Goal: Information Seeking & Learning: Learn about a topic

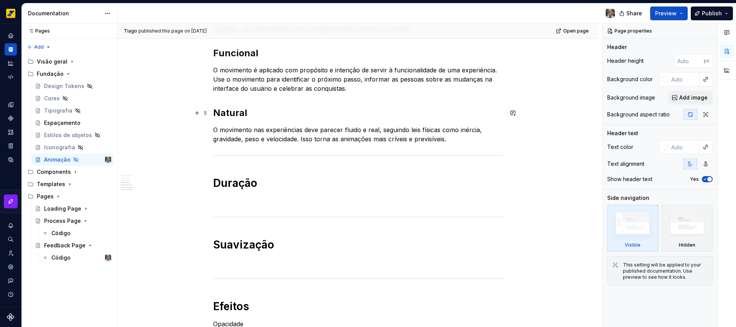
scroll to position [233, 0]
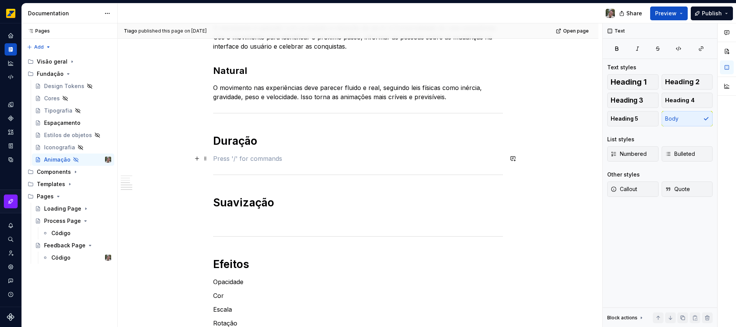
click at [277, 161] on p at bounding box center [358, 158] width 290 height 9
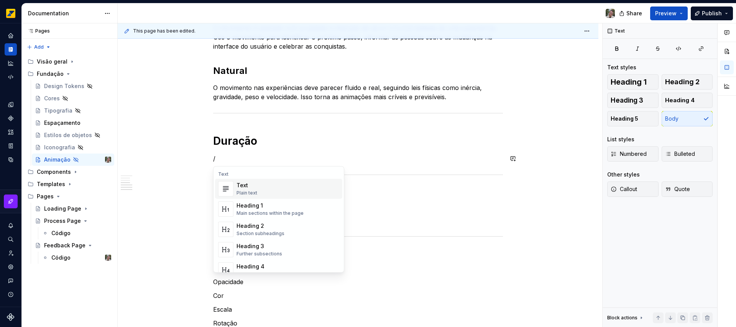
type textarea "*"
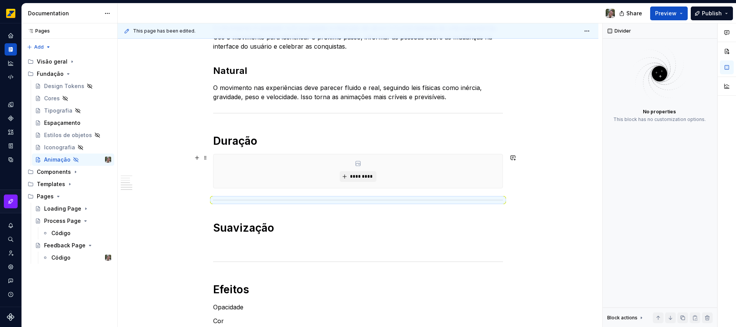
click at [359, 170] on div "*********" at bounding box center [357, 171] width 289 height 34
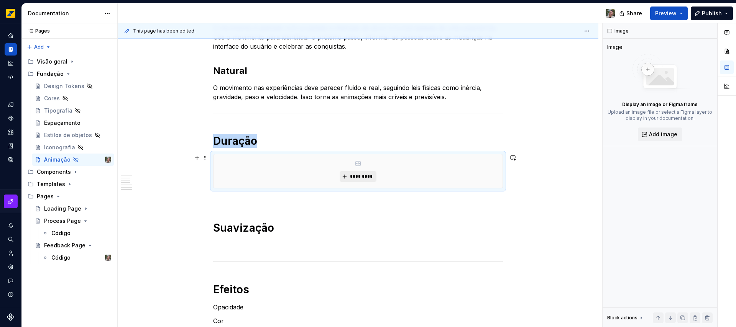
click at [358, 178] on span "*********" at bounding box center [360, 177] width 23 height 6
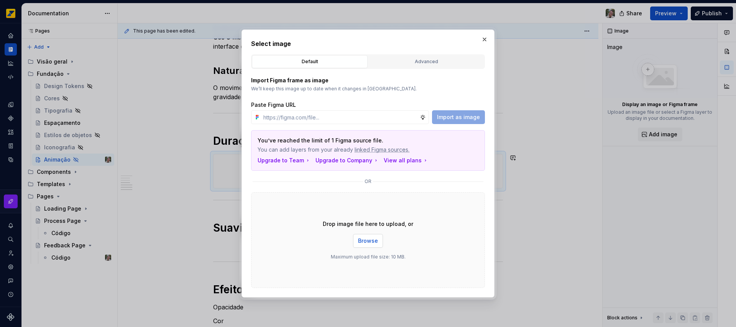
click at [367, 238] on span "Browse" at bounding box center [368, 241] width 20 height 8
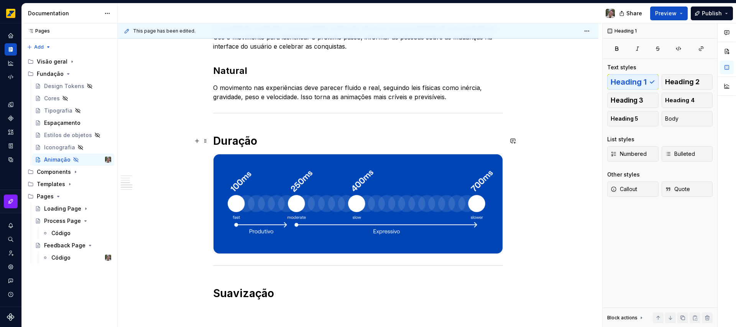
click at [284, 141] on h1 "Duração" at bounding box center [358, 141] width 290 height 14
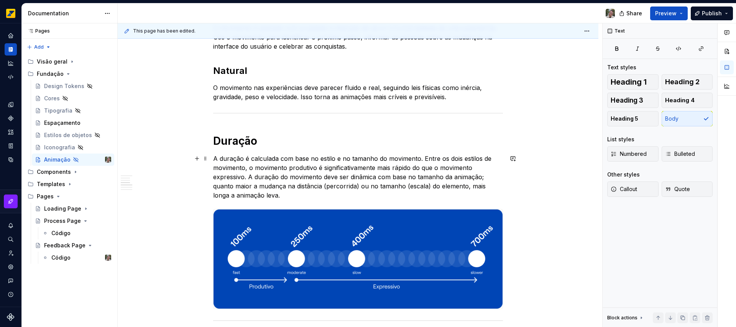
click at [422, 158] on p "A duração é calculada com base no estilo e no tamanho do movimento. Entre os do…" at bounding box center [358, 177] width 290 height 46
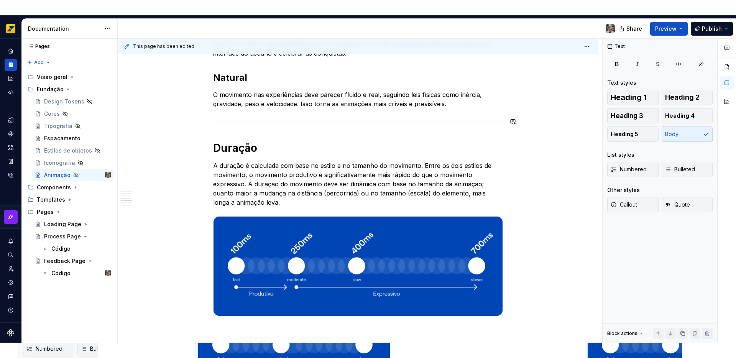
scroll to position [255, 0]
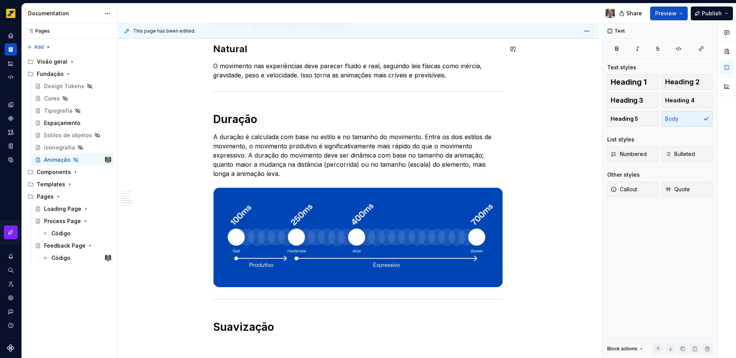
click at [236, 100] on div "Princípios Simples O movimento deve ser claro e direto ao ponto com simplicidad…" at bounding box center [358, 196] width 290 height 567
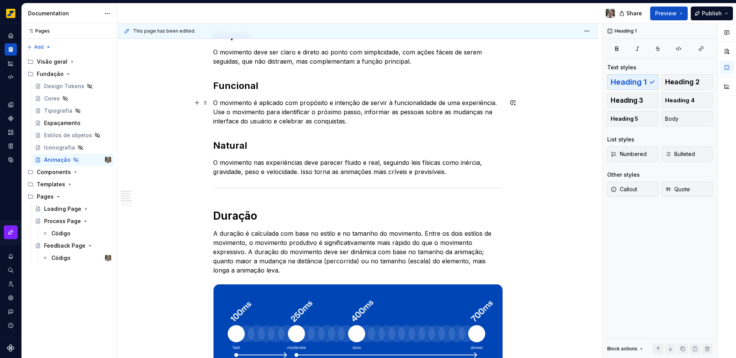
scroll to position [250, 0]
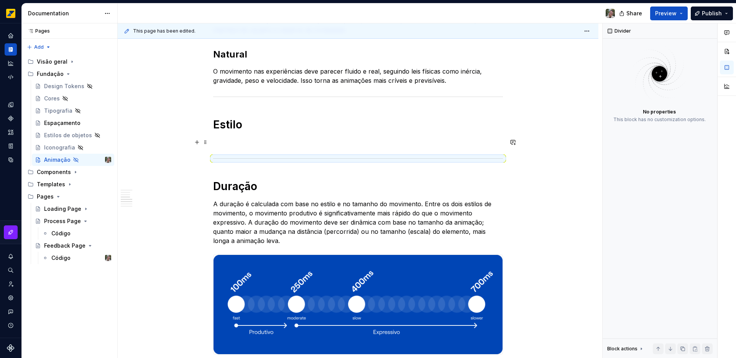
click at [230, 139] on p at bounding box center [358, 142] width 290 height 9
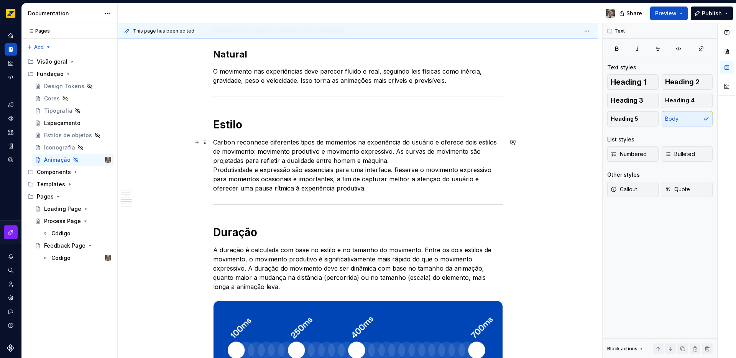
click at [214, 141] on p "Carbon reconhece diferentes tipos de momentos na experiência do usuário e ofere…" at bounding box center [358, 165] width 290 height 55
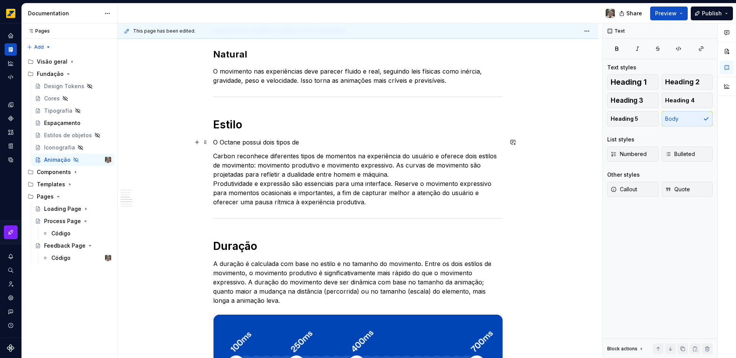
click at [215, 141] on p "O Octane possui dois tipos de" at bounding box center [358, 142] width 290 height 9
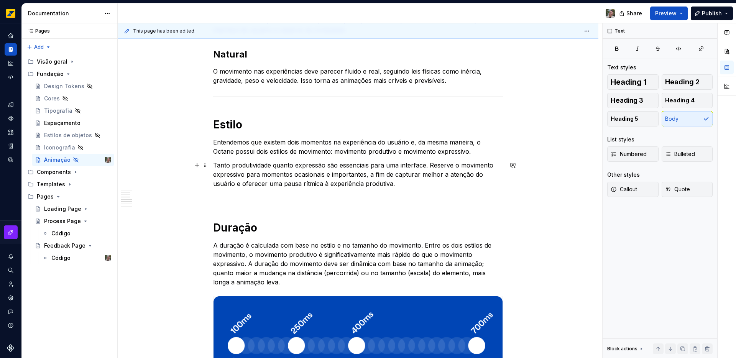
click at [429, 164] on p "Tanto produtividade quanto expressão são essenciais para uma interface. Reserve…" at bounding box center [358, 175] width 290 height 28
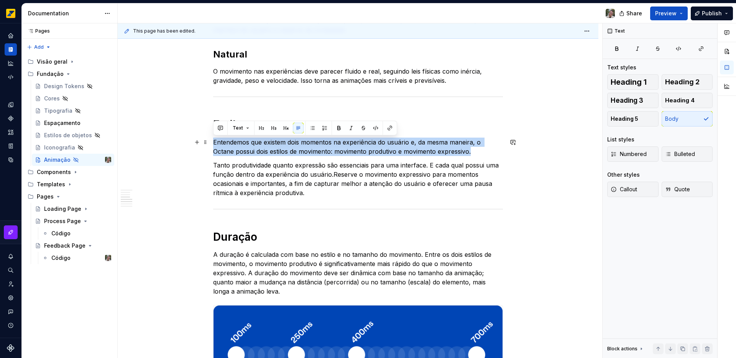
drag, startPoint x: 471, startPoint y: 151, endPoint x: 212, endPoint y: 141, distance: 259.2
click at [213, 141] on p "Entendemos que existem dois momentos na experiência do usuário e, da mesma mane…" at bounding box center [358, 147] width 290 height 18
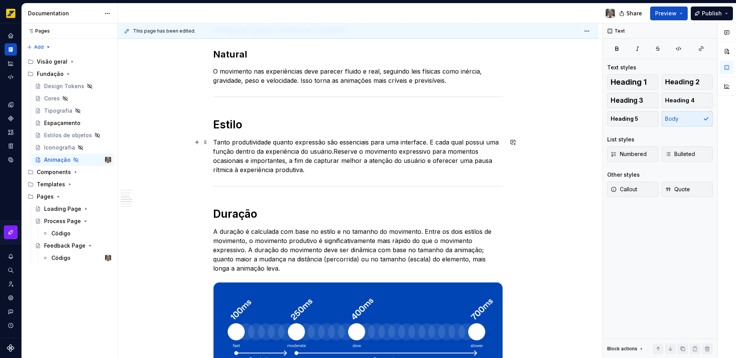
click at [332, 151] on p "Tanto produtividade quanto expressão são essenciais para uma interface. E cada …" at bounding box center [358, 156] width 290 height 37
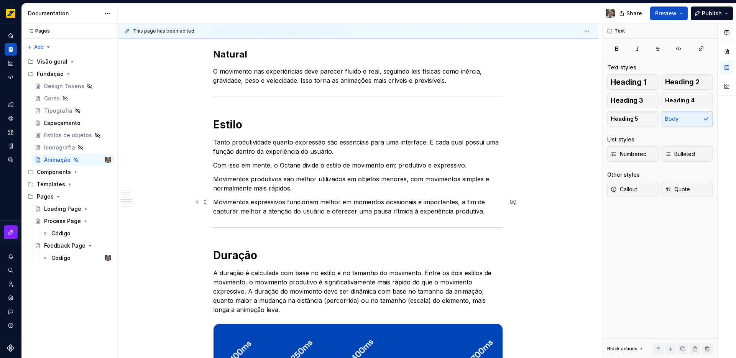
click at [370, 213] on p "Movimentos expressivos funcionam melhor em momentos ocasionais e importantes, a…" at bounding box center [358, 206] width 290 height 18
click at [480, 213] on p "Movimentos expressivos funcionam melhor em momentos ocasionais e importantes, a…" at bounding box center [358, 206] width 290 height 18
click at [289, 189] on p "Movimentos produtivos são melhor utilizados em objetos menores, com movimentos …" at bounding box center [358, 183] width 290 height 18
click at [223, 110] on div "Princípios Simples O movimento deve ser claro e direto ao ponto com simplicidad…" at bounding box center [358, 267] width 290 height 698
click at [210, 91] on div "Princípios Simples O movimento deve ser claro e direto ao ponto com simplicidad…" at bounding box center [358, 316] width 481 height 833
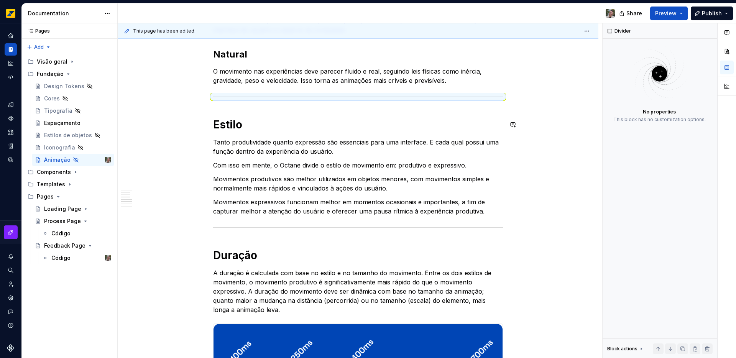
click at [221, 111] on div "Princípios Simples O movimento deve ser claro e direto ao ponto com simplicidad…" at bounding box center [358, 267] width 290 height 698
click at [261, 150] on p "Tanto produtividade quanto expressão são essenciais para uma interface. E cada …" at bounding box center [358, 147] width 290 height 18
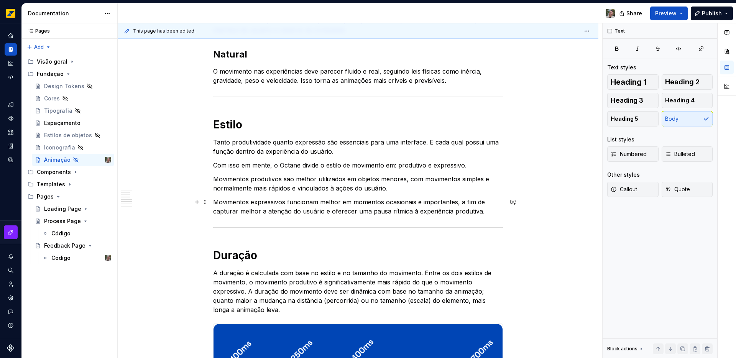
click at [486, 211] on p "Movimentos expressivos funcionam melhor em momentos ocasionais e importantes, a…" at bounding box center [358, 206] width 290 height 18
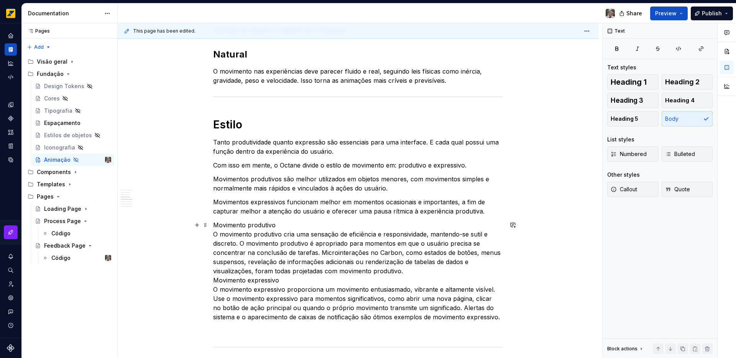
click at [233, 223] on p "Movimento produtivo O movimento produtivo cria uma sensação de eficiência e res…" at bounding box center [358, 270] width 290 height 101
drag, startPoint x: 233, startPoint y: 223, endPoint x: 252, endPoint y: 226, distance: 19.3
click at [252, 226] on p "Movimento produtivo O movimento produtivo cria uma sensação de eficiência e res…" at bounding box center [358, 270] width 290 height 101
click at [264, 211] on button "button" at bounding box center [261, 210] width 11 height 11
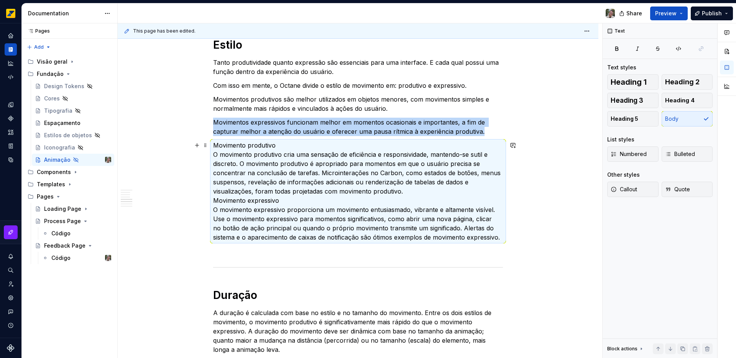
click at [280, 144] on p "Movimento produtivo O movimento produtivo cria uma sensação de eficiência e res…" at bounding box center [358, 191] width 290 height 101
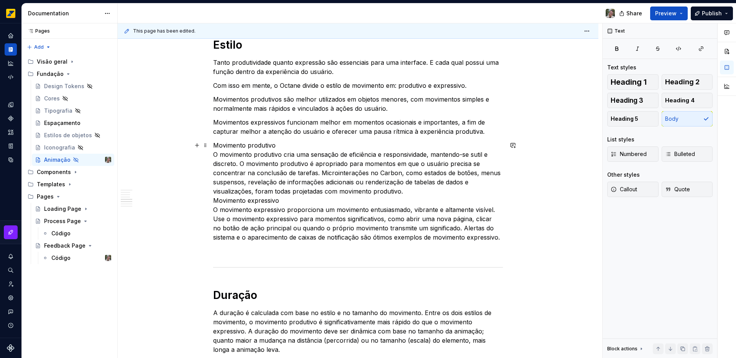
click at [280, 144] on p "Movimento produtivo O movimento produtivo cria uma sensação de eficiência e res…" at bounding box center [358, 191] width 290 height 101
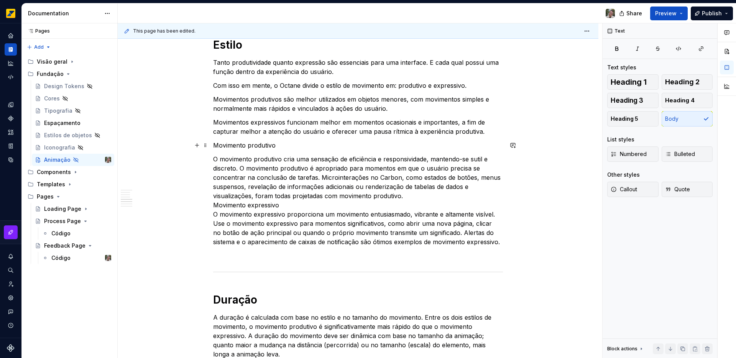
click at [227, 144] on p "Movimento produtivo" at bounding box center [358, 145] width 290 height 9
drag, startPoint x: 227, startPoint y: 145, endPoint x: 240, endPoint y: 142, distance: 13.8
click at [240, 142] on p "Movimento produtivo" at bounding box center [358, 145] width 290 height 9
click at [238, 144] on p "Movimento produtivo" at bounding box center [358, 145] width 290 height 9
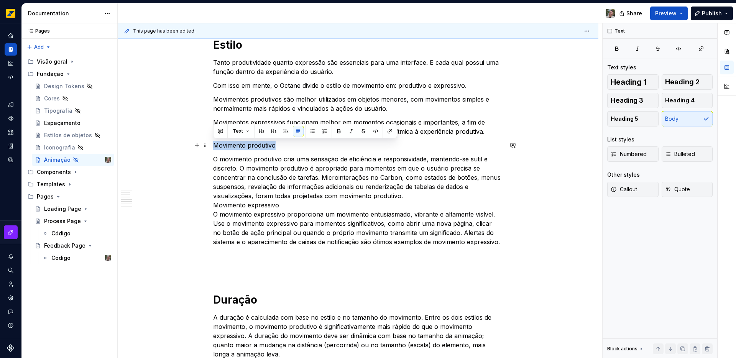
drag, startPoint x: 238, startPoint y: 144, endPoint x: 253, endPoint y: 145, distance: 14.6
click at [253, 145] on p "Movimento produtivo" at bounding box center [358, 145] width 290 height 9
click at [264, 132] on button "button" at bounding box center [261, 131] width 11 height 11
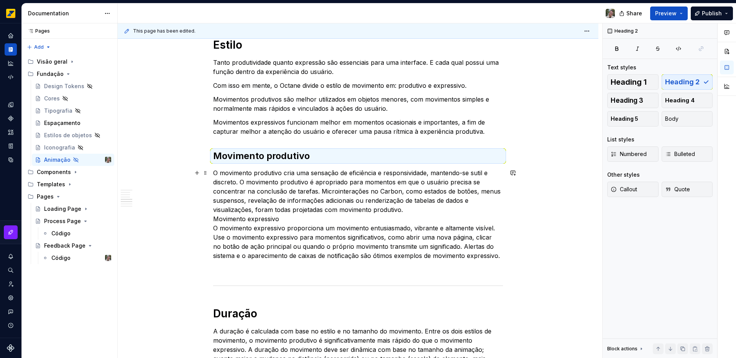
click at [410, 209] on p "O movimento produtivo cria uma sensação de eficiência e responsividade, mantend…" at bounding box center [358, 214] width 290 height 92
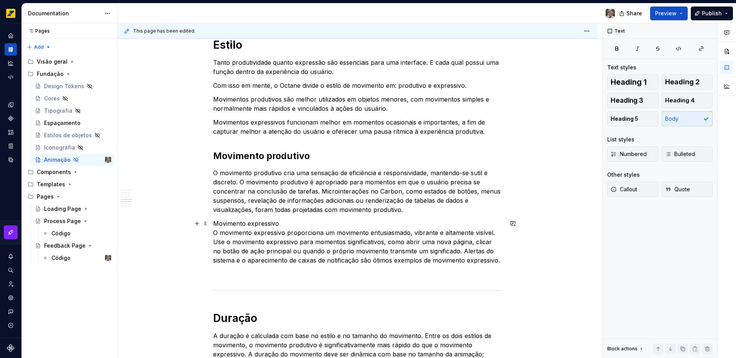
click at [280, 225] on p "Movimento expressivo O movimento expressivo proporciona um movimento entusiasma…" at bounding box center [358, 242] width 290 height 46
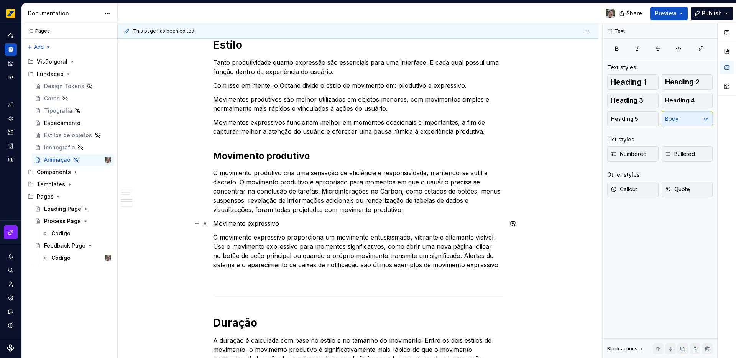
click at [231, 225] on p "Movimento expressivo" at bounding box center [358, 223] width 290 height 9
drag, startPoint x: 232, startPoint y: 225, endPoint x: 264, endPoint y: 221, distance: 32.3
click at [264, 221] on p "Movimento expressivo" at bounding box center [358, 223] width 290 height 9
click at [260, 208] on button "button" at bounding box center [261, 209] width 11 height 11
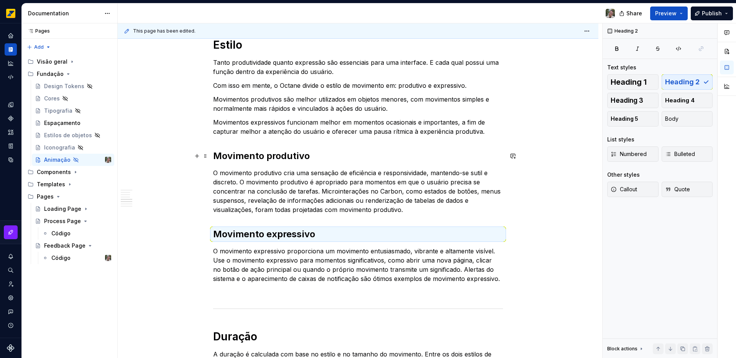
click at [505, 154] on div "Princípios Simples O movimento deve ser claro e direto ao ponto com simplicidad…" at bounding box center [358, 317] width 481 height 994
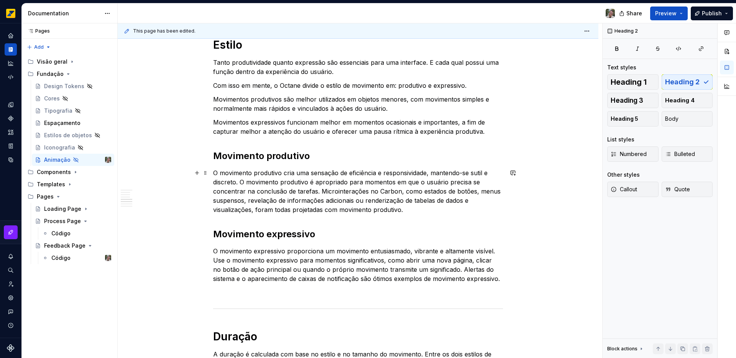
click at [370, 191] on p "O movimento produtivo cria uma sensação de eficiência e responsividade, mantend…" at bounding box center [358, 191] width 290 height 46
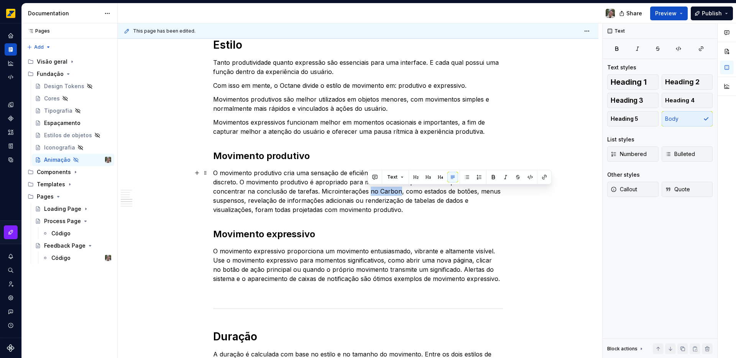
drag, startPoint x: 370, startPoint y: 191, endPoint x: 383, endPoint y: 191, distance: 13.0
click at [383, 191] on p "O movimento produtivo cria uma sensação de eficiência e responsividade, mantend…" at bounding box center [358, 191] width 290 height 46
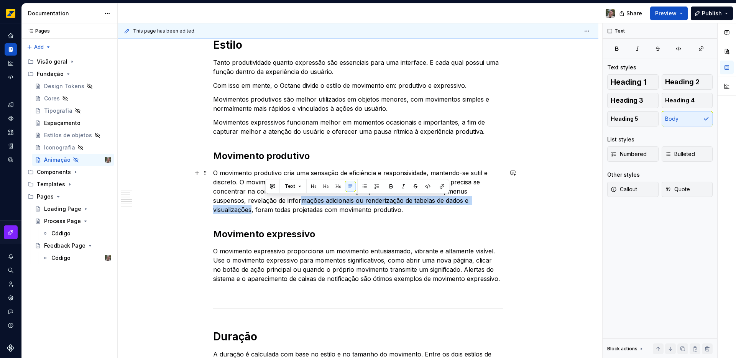
drag, startPoint x: 474, startPoint y: 201, endPoint x: 267, endPoint y: 203, distance: 206.5
click at [267, 203] on p "O movimento produtivo cria uma sensação de eficiência e responsividade, mantend…" at bounding box center [358, 191] width 290 height 46
click at [513, 209] on div "Princípios Simples O movimento deve ser claro e direto ao ponto com simplicidad…" at bounding box center [358, 317] width 481 height 994
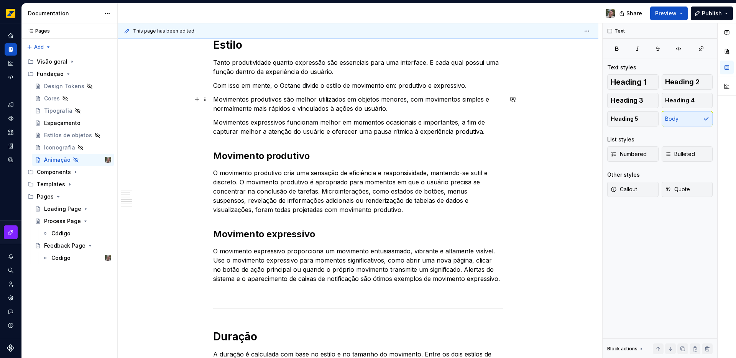
click at [223, 99] on p "Movimentos produtivos são melhor utilizados em objetos menores, com movimentos …" at bounding box center [358, 104] width 290 height 18
drag, startPoint x: 223, startPoint y: 99, endPoint x: 386, endPoint y: 107, distance: 163.4
click at [386, 107] on p "Movimentos produtivos são melhor utilizados em objetos menores, com movimentos …" at bounding box center [358, 104] width 290 height 18
click at [389, 197] on p "O movimento produtivo cria uma sensação de eficiência e responsividade, mantend…" at bounding box center [358, 191] width 290 height 46
click at [319, 190] on p "O movimento produtivo cria uma sensação de eficiência e responsividade, mantend…" at bounding box center [358, 191] width 290 height 46
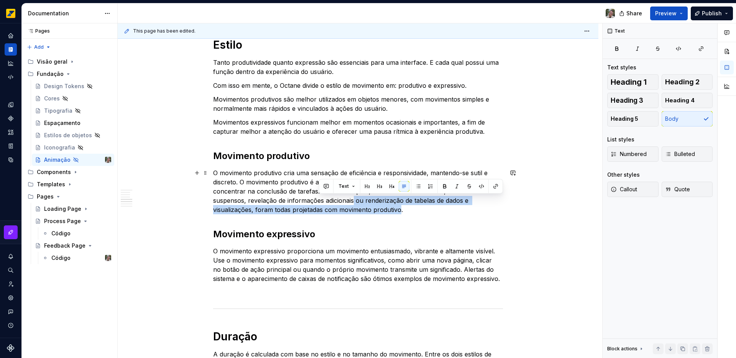
drag, startPoint x: 319, startPoint y: 200, endPoint x: 338, endPoint y: 209, distance: 21.1
click at [338, 209] on p "O movimento produtivo cria uma sensação de eficiência e responsividade, mantend…" at bounding box center [358, 191] width 290 height 46
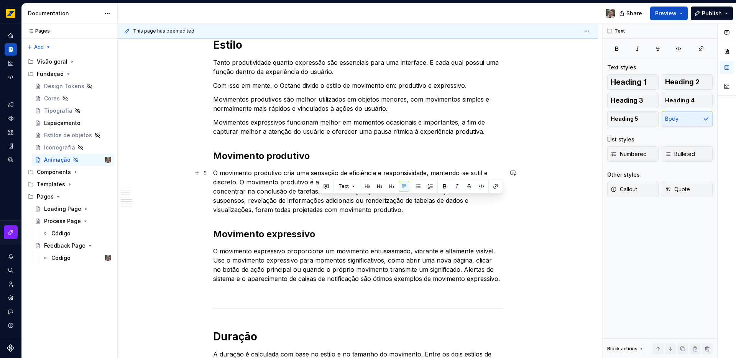
click at [264, 174] on p "O movimento produtivo cria uma sensação de eficiência e responsividade, mantend…" at bounding box center [358, 191] width 290 height 46
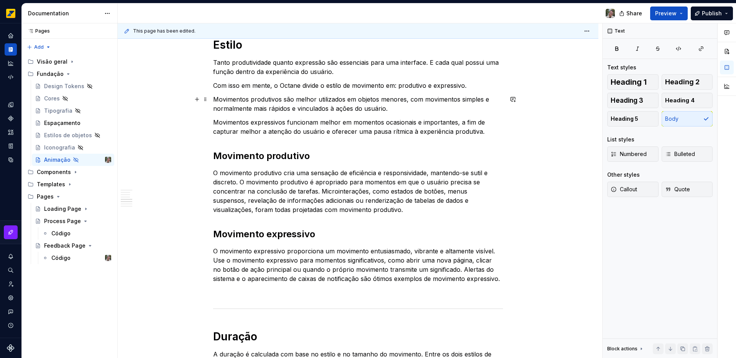
click at [302, 99] on p "Movimentos produtivos são melhor utilizados em objetos menores, com movimentos …" at bounding box center [358, 104] width 290 height 18
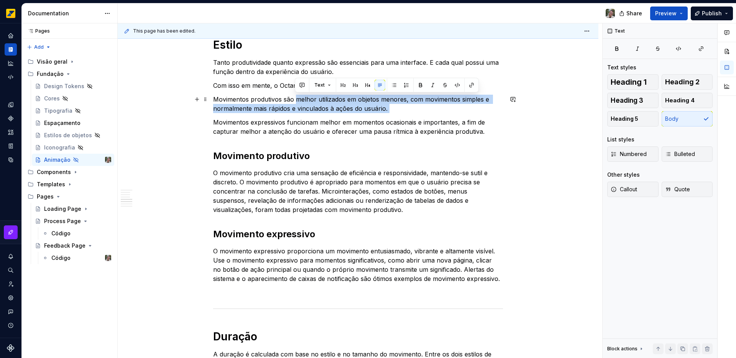
drag, startPoint x: 302, startPoint y: 99, endPoint x: 387, endPoint y: 105, distance: 85.7
click at [387, 105] on p "Movimentos produtivos são melhor utilizados em objetos menores, com movimentos …" at bounding box center [358, 104] width 290 height 18
copy p "melhor utilizados em objetos menores, com movimentos simples e normalmente mais…"
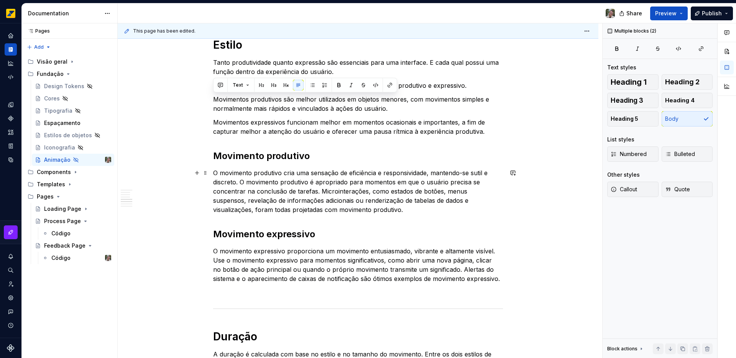
click at [319, 192] on p "O movimento produtivo cria uma sensação de eficiência e responsividade, mantend…" at bounding box center [358, 191] width 290 height 46
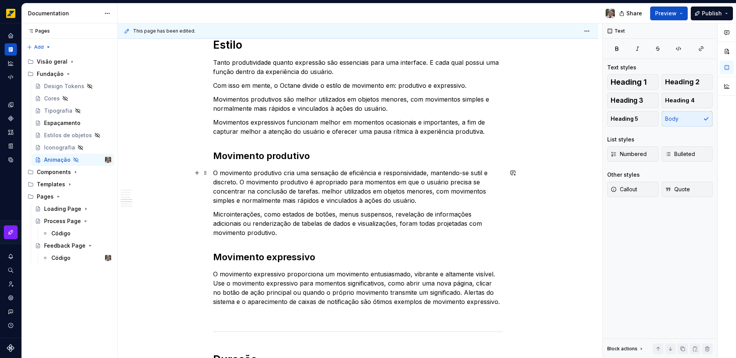
click at [319, 192] on p "O movimento produtivo cria uma sensação de eficiência e responsividade, mantend…" at bounding box center [358, 186] width 290 height 37
click at [385, 190] on p "O movimento produtivo cria uma sensação de eficiência e responsividade, mantend…" at bounding box center [358, 186] width 290 height 37
click at [383, 192] on p "O movimento produtivo cria uma sensação de eficiência e responsividade, mantend…" at bounding box center [358, 186] width 290 height 37
click at [404, 193] on p "O movimento produtivo cria uma sensação de eficiência e responsividade, mantend…" at bounding box center [358, 186] width 290 height 37
drag, startPoint x: 404, startPoint y: 193, endPoint x: 420, endPoint y: 189, distance: 15.8
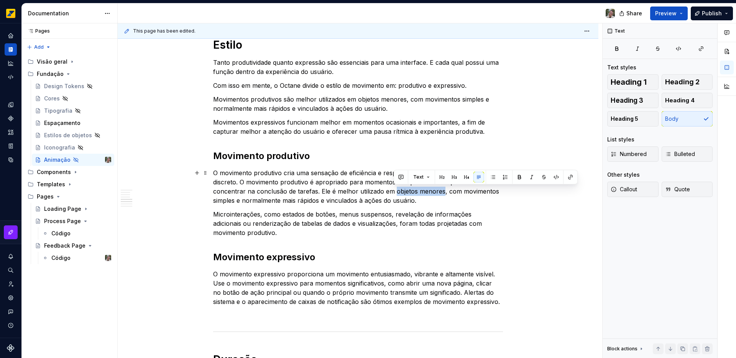
click at [420, 189] on p "O movimento produtivo cria uma sensação de eficiência e responsividade, mantend…" at bounding box center [358, 186] width 290 height 37
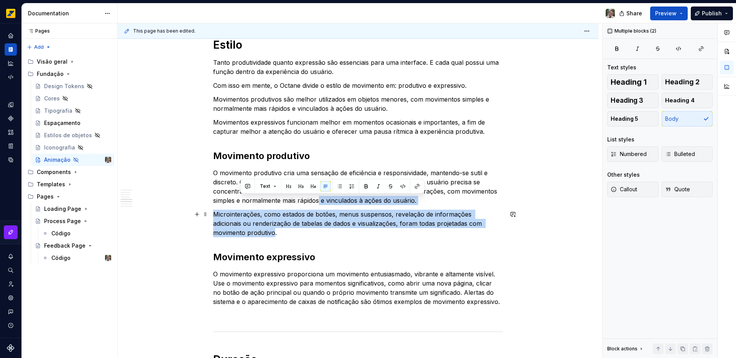
drag, startPoint x: 320, startPoint y: 200, endPoint x: 239, endPoint y: 234, distance: 87.4
click at [239, 234] on div "Princípios Simples O movimento deve ser claro e direto ao ponto com simplicidad…" at bounding box center [358, 279] width 290 height 882
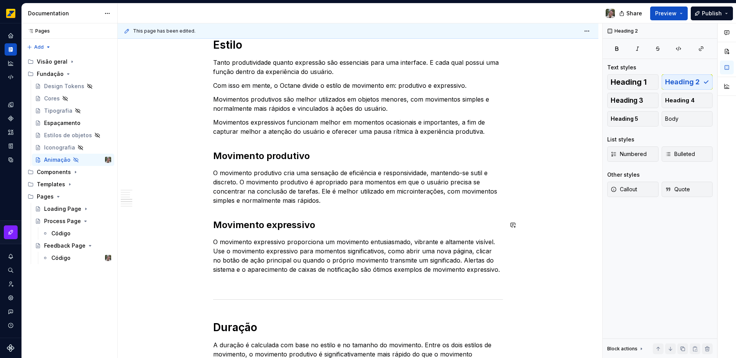
click at [240, 209] on div "Princípios Simples O movimento deve ser claro e direto ao ponto com simplicidad…" at bounding box center [358, 263] width 290 height 850
click at [296, 122] on p "Movimentos expressivos funcionam melhor em momentos ocasionais e importantes, a…" at bounding box center [358, 127] width 290 height 18
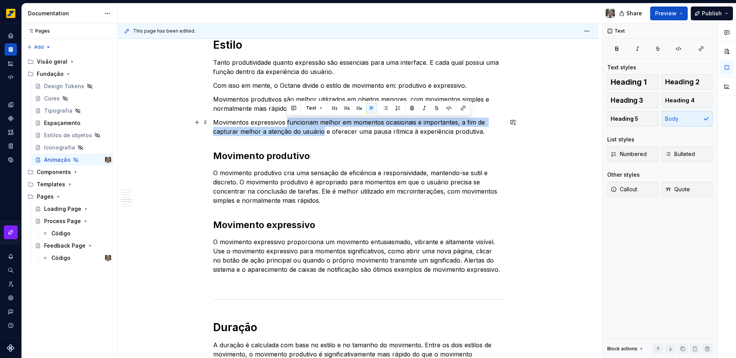
drag, startPoint x: 296, startPoint y: 122, endPoint x: 313, endPoint y: 128, distance: 18.1
click at [313, 128] on p "Movimentos expressivos funcionam melhor em momentos ocasionais e importantes, a…" at bounding box center [358, 127] width 290 height 18
copy p "funcionam melhor em momentos ocasionais e importantes, a fim de capturar melhor…"
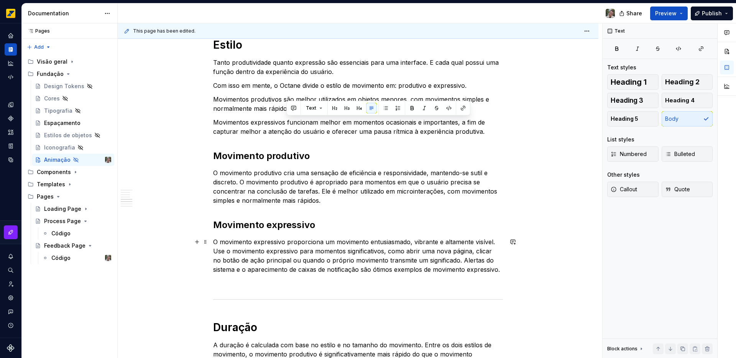
click at [302, 242] on p "O movimento expressivo proporciona um movimento entusiasmado, vibrante e altame…" at bounding box center [358, 255] width 290 height 37
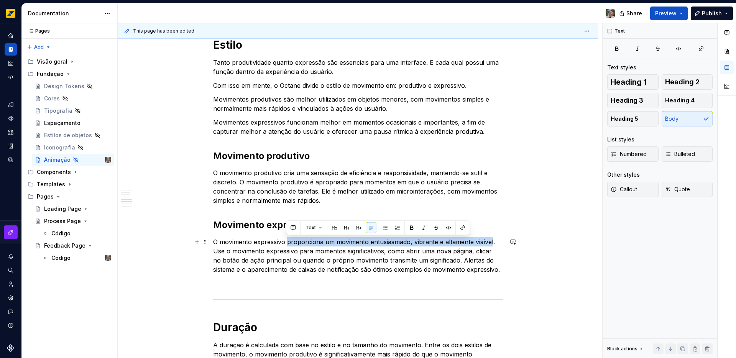
drag, startPoint x: 302, startPoint y: 242, endPoint x: 485, endPoint y: 240, distance: 182.8
click at [485, 240] on p "O movimento expressivo proporciona um movimento entusiasmado, vibrante e altame…" at bounding box center [358, 255] width 290 height 37
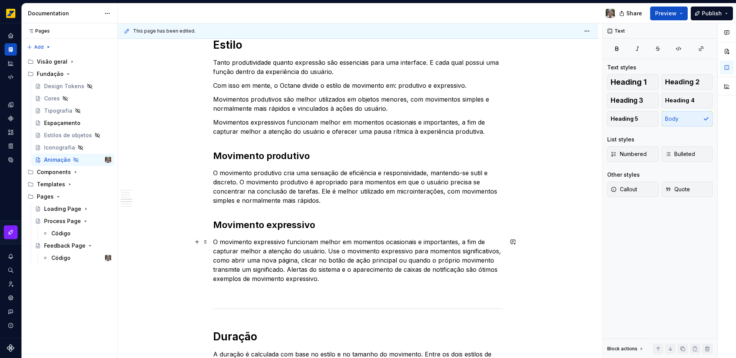
click at [286, 262] on p "O movimento expressivo funcionam melhor em momentos ocasionais e importantes, a…" at bounding box center [358, 260] width 290 height 46
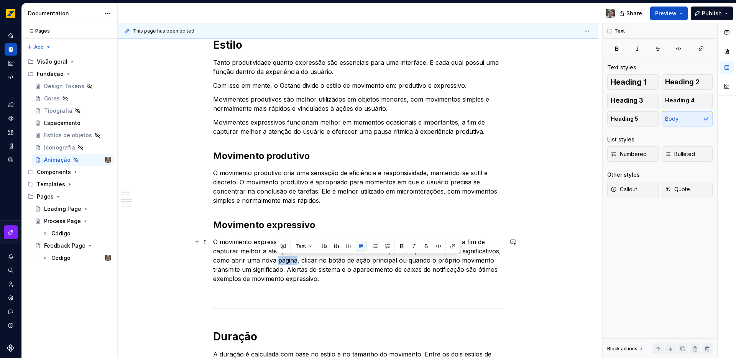
click at [286, 262] on p "O movimento expressivo funcionam melhor em momentos ocasionais e importantes, a…" at bounding box center [358, 260] width 290 height 46
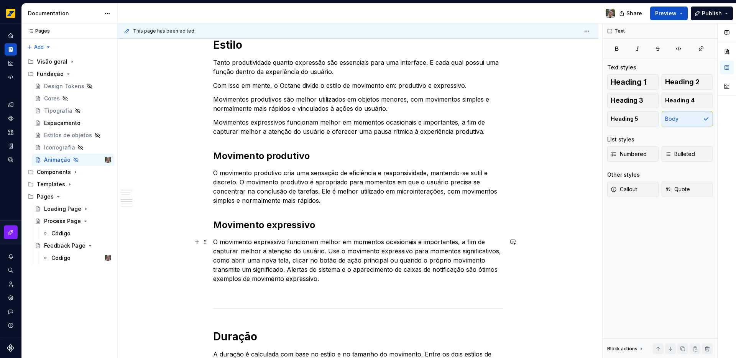
click at [332, 250] on p "O movimento expressivo funcionam melhor em momentos ocasionais e importantes, a…" at bounding box center [358, 260] width 290 height 46
click at [461, 265] on p "O movimento expressivo funcionam melhor em momentos ocasionais e importantes, a…" at bounding box center [358, 260] width 290 height 46
click at [411, 269] on p "O movimento expressivo funcionam melhor em momentos ocasionais e importantes, a…" at bounding box center [358, 260] width 290 height 46
drag, startPoint x: 411, startPoint y: 269, endPoint x: 436, endPoint y: 270, distance: 25.3
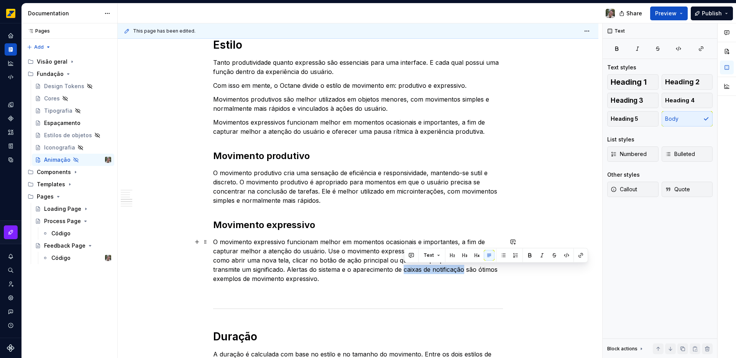
click at [436, 270] on p "O movimento expressivo funcionam melhor em momentos ocasionais e importantes, a…" at bounding box center [358, 260] width 290 height 46
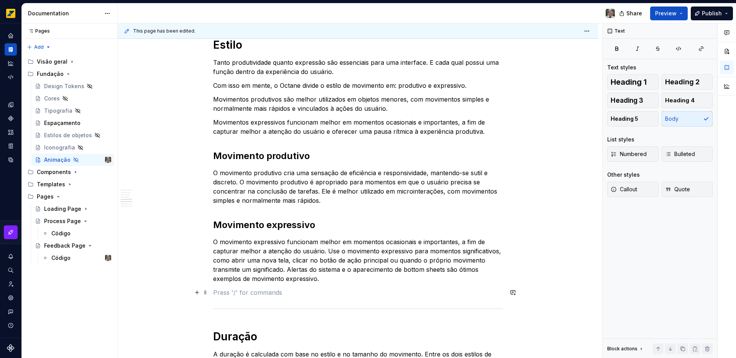
click at [322, 293] on p at bounding box center [358, 292] width 290 height 9
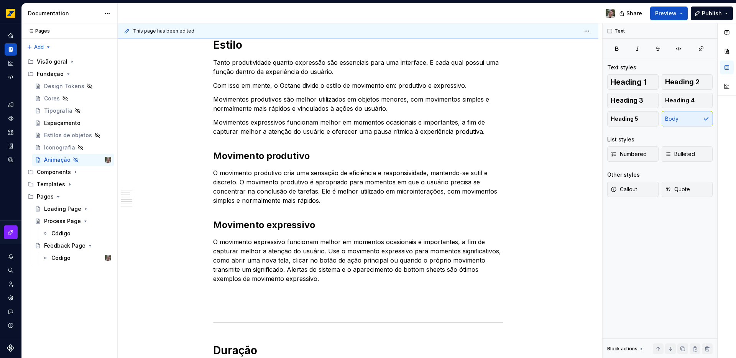
type textarea "*"
